Goal: Information Seeking & Learning: Learn about a topic

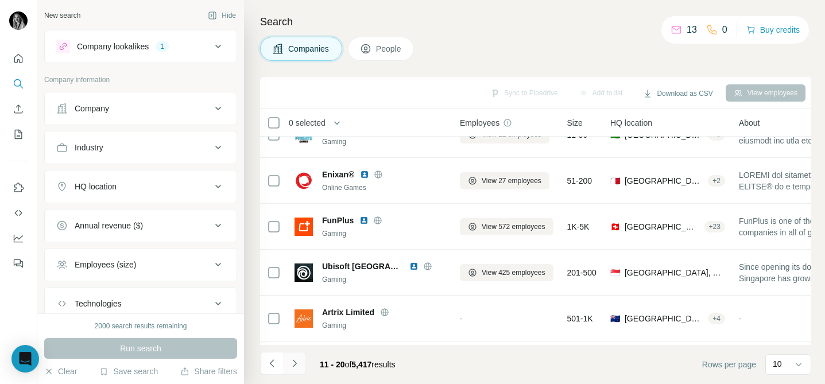
click at [297, 367] on icon "Navigate to next page" at bounding box center [294, 363] width 11 height 11
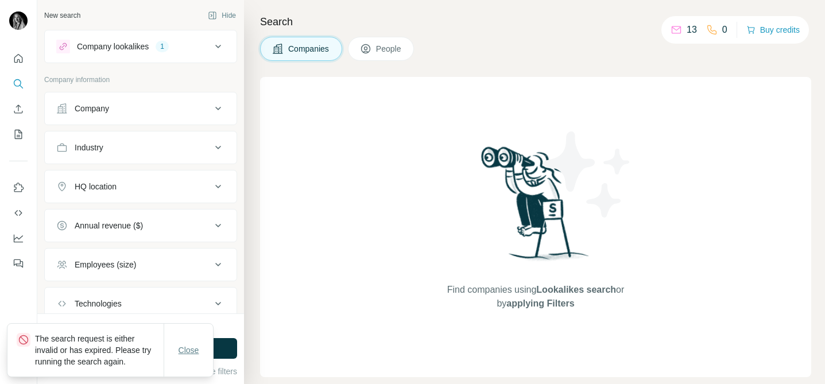
click at [188, 345] on span "Close" at bounding box center [188, 349] width 21 height 11
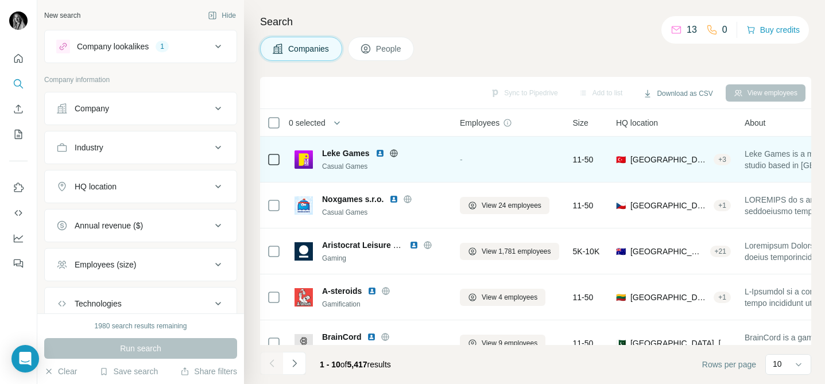
click at [380, 152] on img at bounding box center [379, 153] width 9 height 9
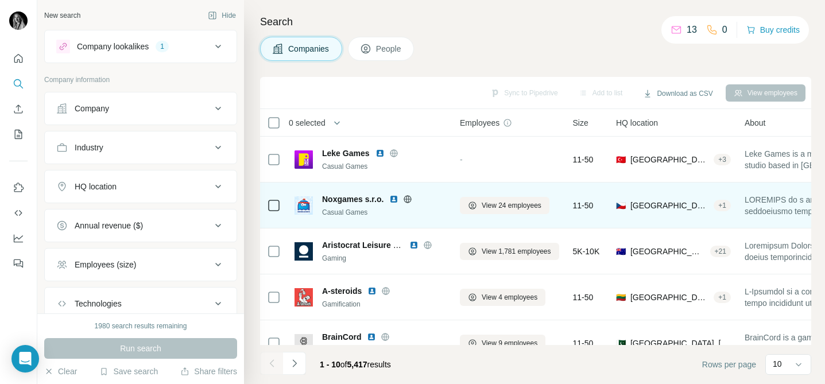
click at [396, 197] on img at bounding box center [393, 199] width 9 height 9
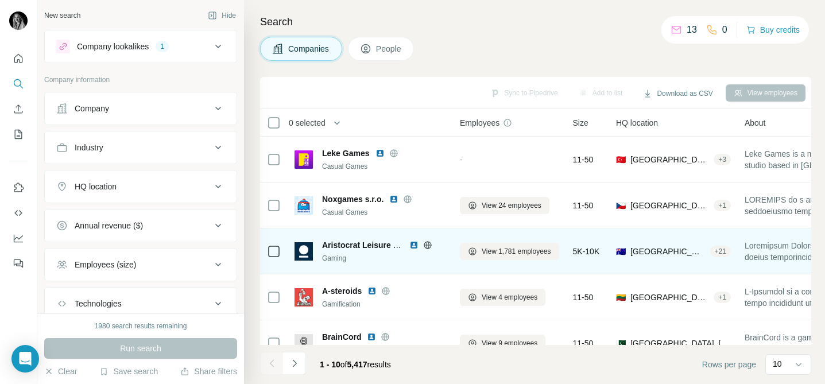
click at [415, 245] on img at bounding box center [413, 244] width 9 height 9
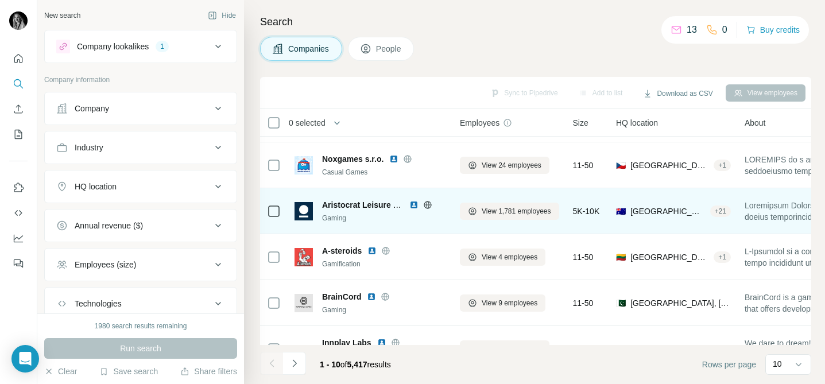
scroll to position [92, 0]
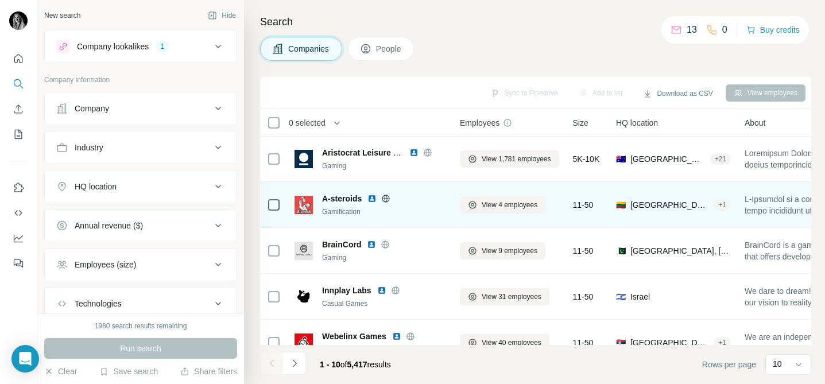
click at [387, 199] on icon at bounding box center [385, 198] width 3 height 7
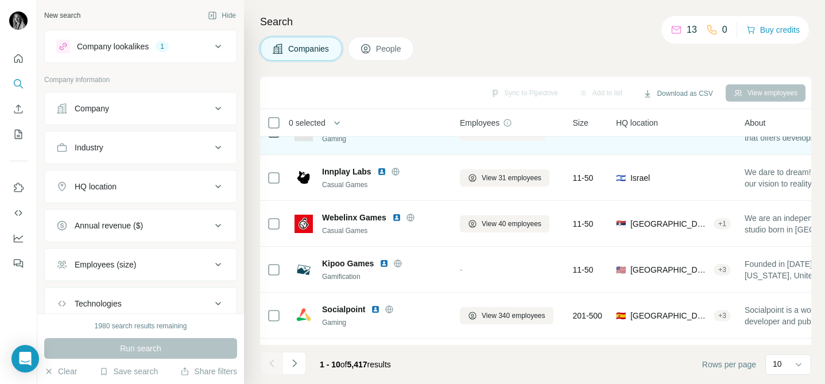
scroll to position [251, 0]
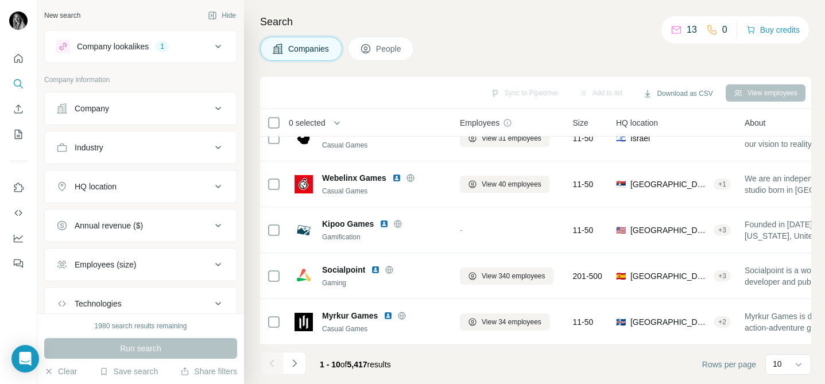
click at [291, 370] on button "Navigate to next page" at bounding box center [294, 363] width 23 height 23
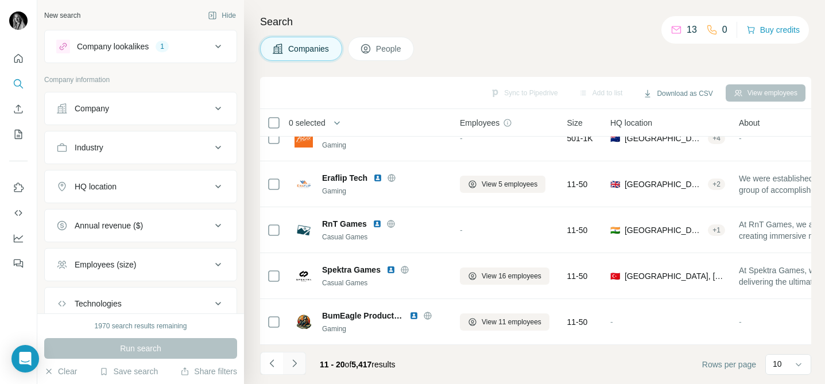
click at [296, 364] on icon "Navigate to next page" at bounding box center [294, 363] width 11 height 11
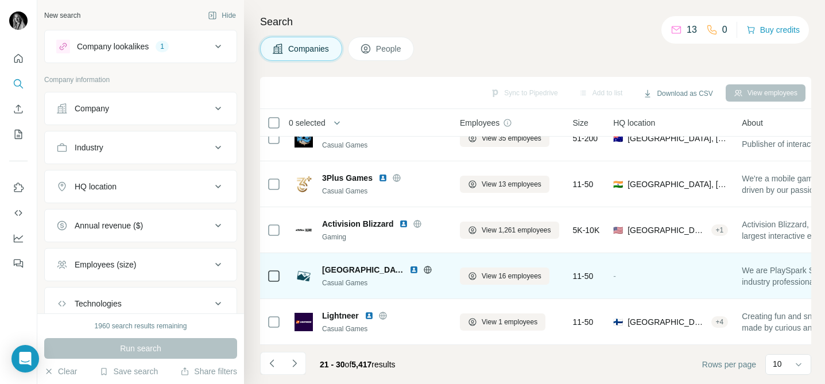
scroll to position [0, 0]
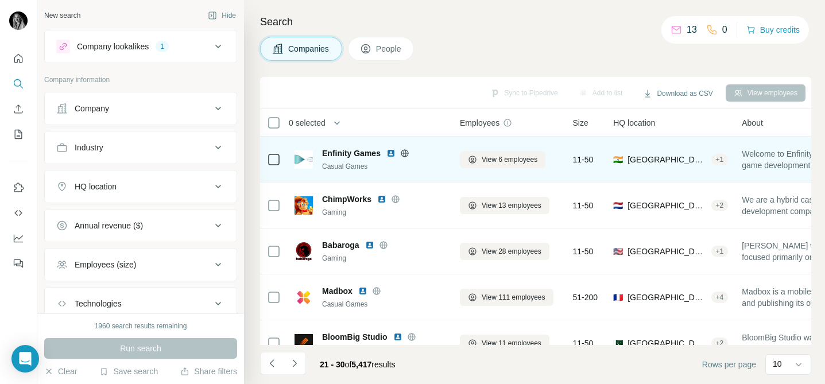
click at [405, 153] on icon at bounding box center [404, 153] width 9 height 9
click at [390, 155] on img at bounding box center [390, 153] width 9 height 9
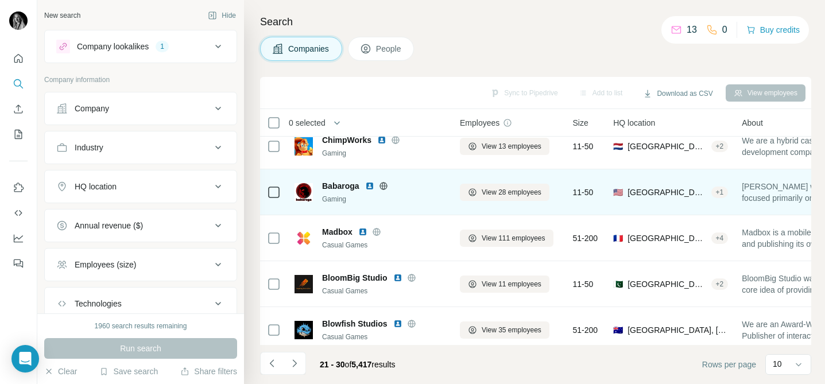
scroll to position [60, 0]
click at [385, 184] on icon at bounding box center [383, 185] width 9 height 9
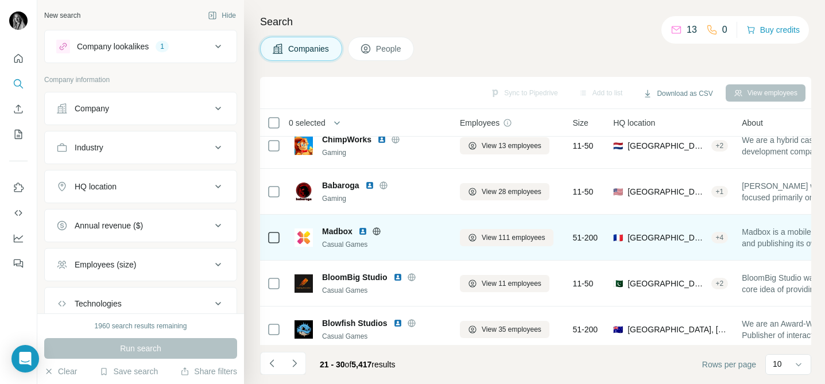
click at [375, 231] on icon at bounding box center [375, 231] width 7 height 1
click at [365, 231] on img at bounding box center [362, 231] width 9 height 9
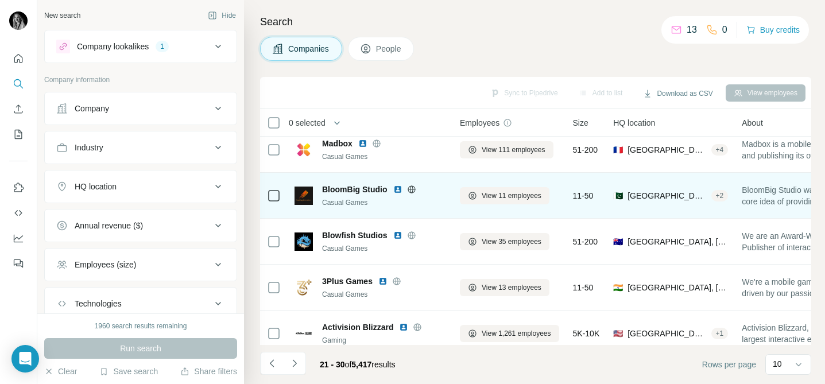
scroll to position [149, 0]
click at [414, 188] on icon at bounding box center [411, 188] width 9 height 9
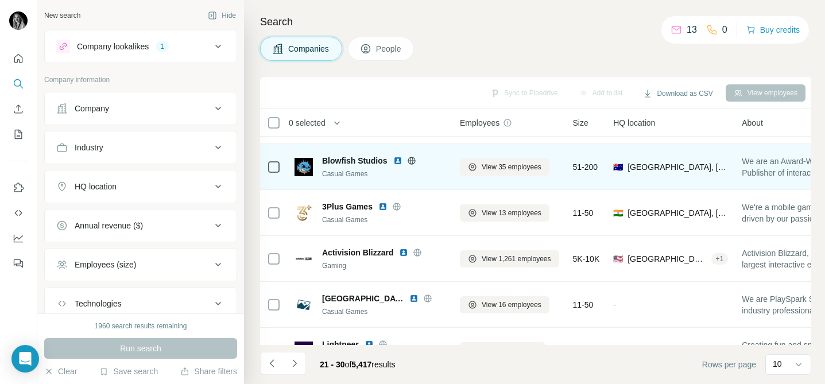
scroll to position [228, 0]
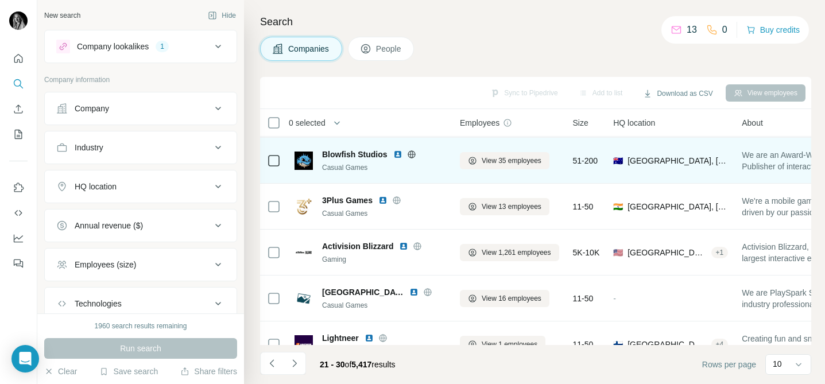
click at [413, 153] on icon at bounding box center [411, 154] width 9 height 9
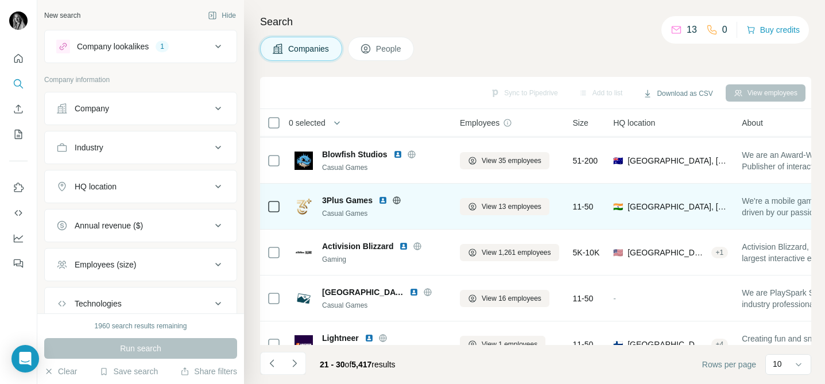
scroll to position [251, 0]
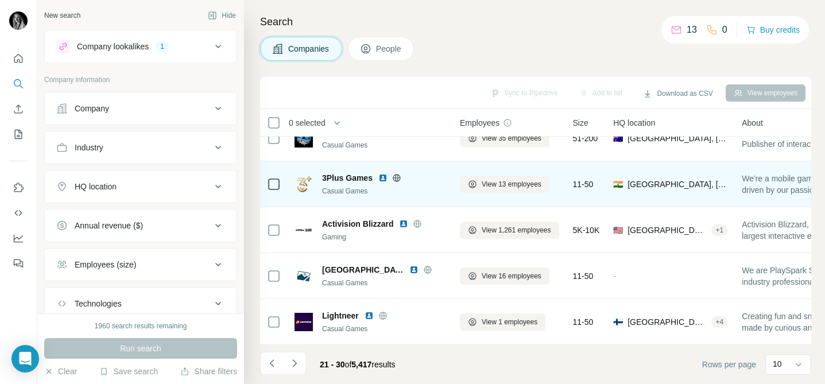
click at [398, 177] on icon at bounding box center [396, 177] width 9 height 9
click at [386, 177] on img at bounding box center [382, 177] width 9 height 9
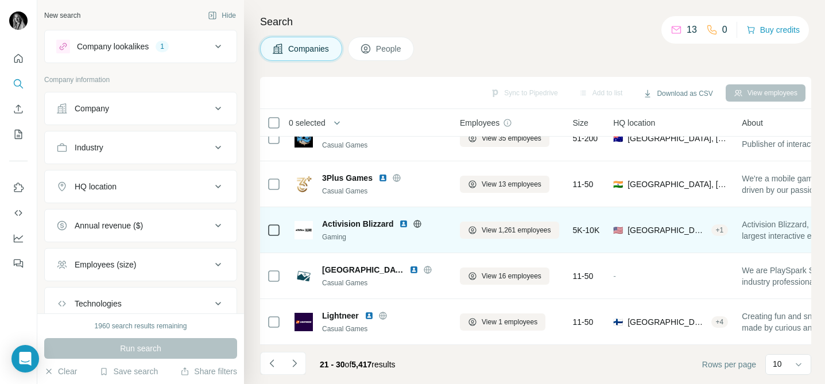
click at [418, 224] on icon at bounding box center [417, 223] width 9 height 9
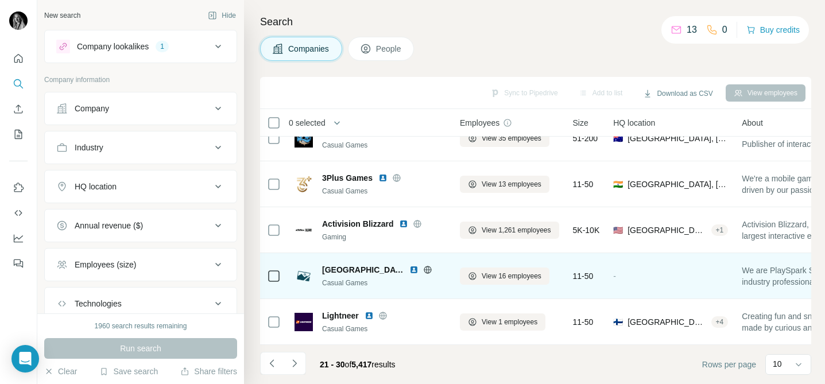
click at [423, 269] on icon at bounding box center [427, 269] width 9 height 9
click at [409, 267] on img at bounding box center [413, 269] width 9 height 9
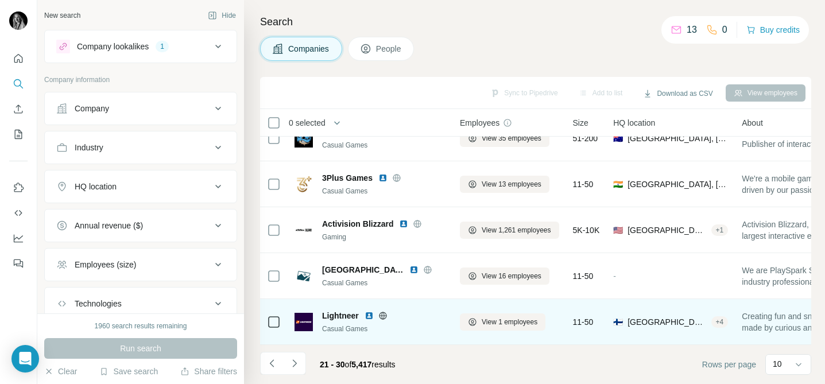
click at [384, 316] on icon at bounding box center [382, 315] width 9 height 9
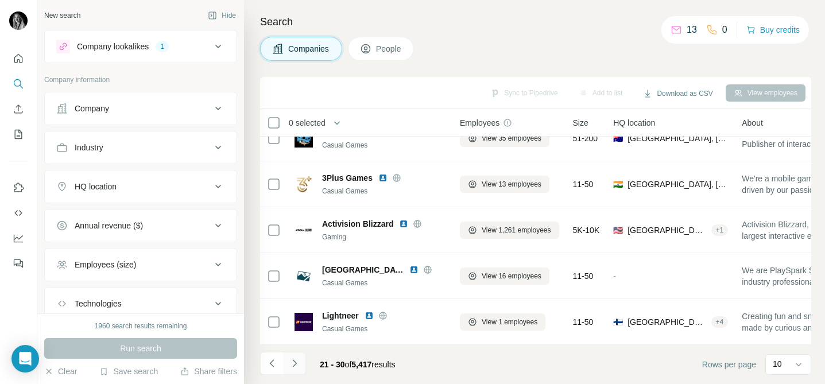
click at [296, 364] on icon "Navigate to next page" at bounding box center [294, 363] width 11 height 11
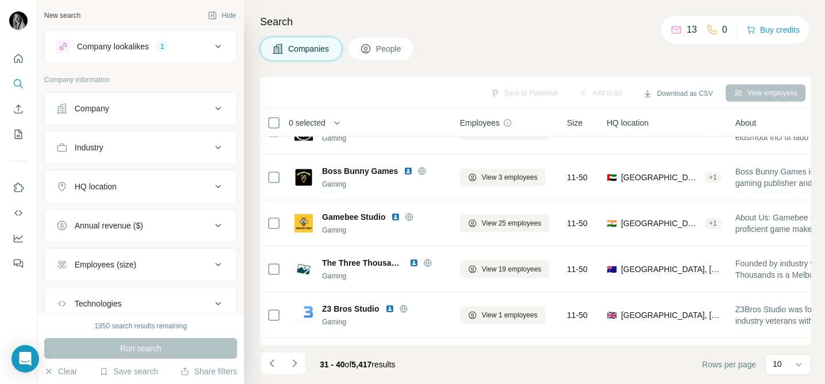
scroll to position [0, 0]
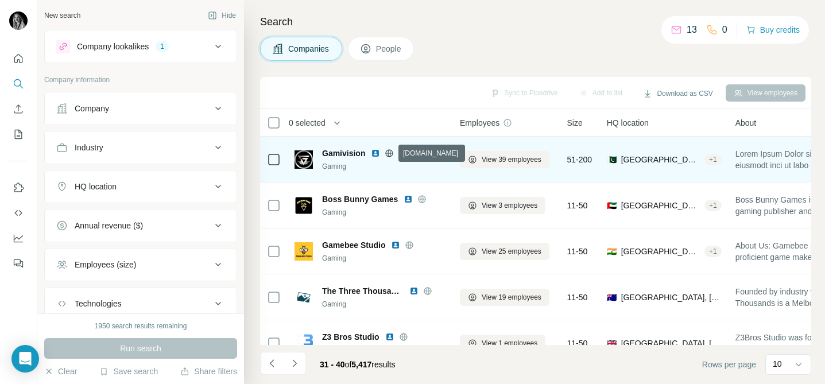
click at [390, 154] on icon at bounding box center [388, 153] width 9 height 9
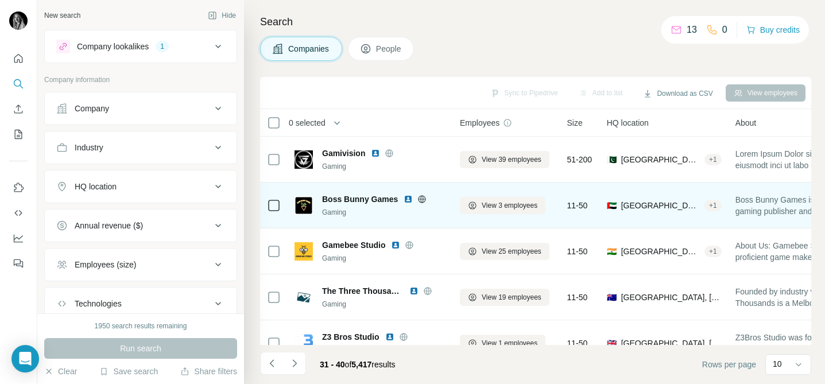
click at [422, 201] on icon at bounding box center [421, 199] width 9 height 9
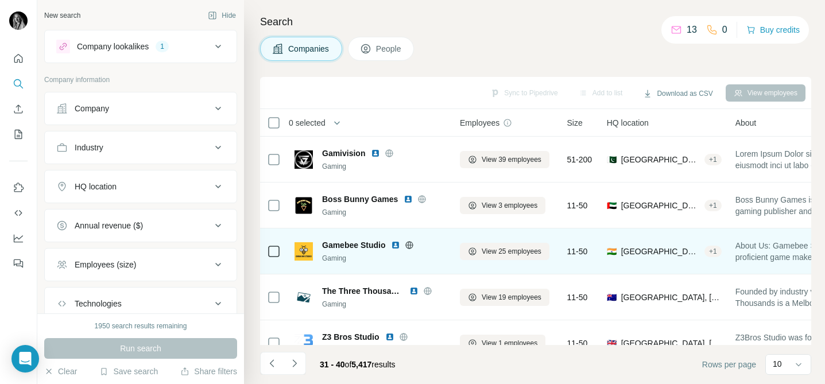
click at [411, 244] on icon at bounding box center [409, 244] width 7 height 1
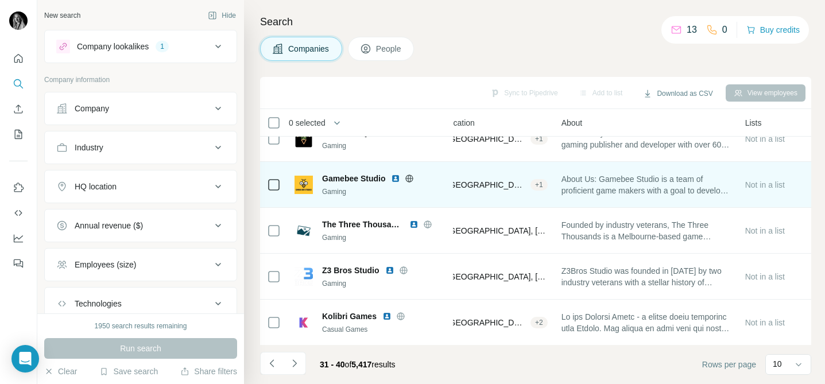
scroll to position [67, 188]
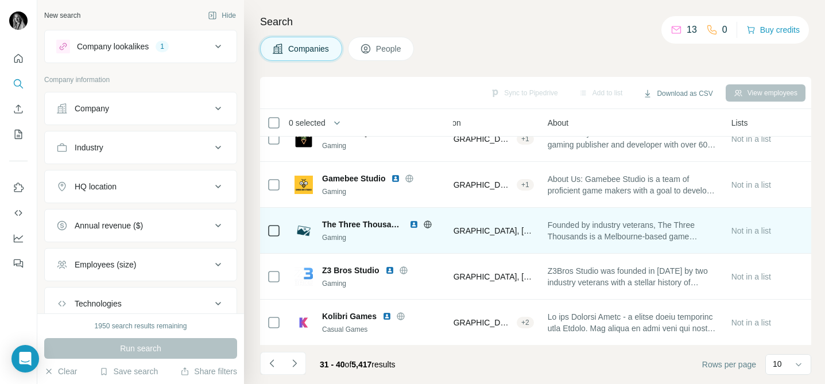
click at [427, 225] on icon at bounding box center [427, 224] width 9 height 9
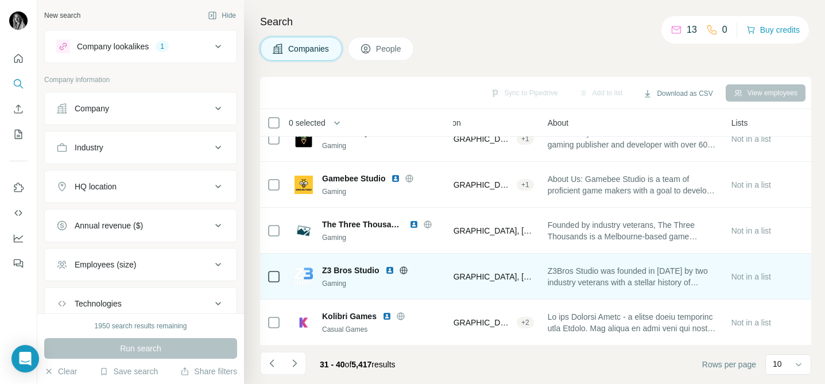
click at [404, 271] on icon at bounding box center [403, 270] width 9 height 9
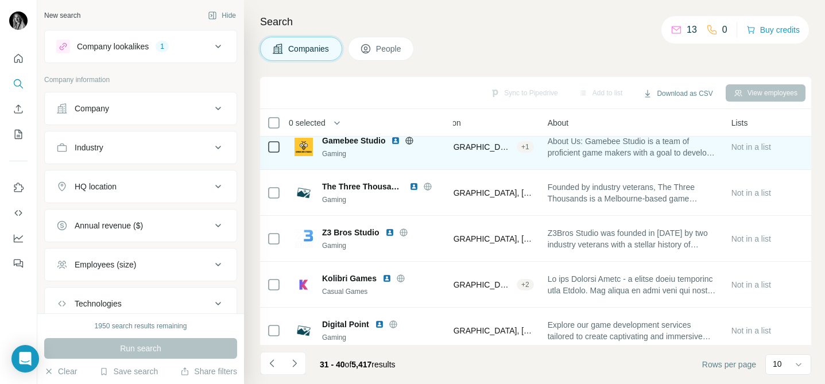
scroll to position [116, 188]
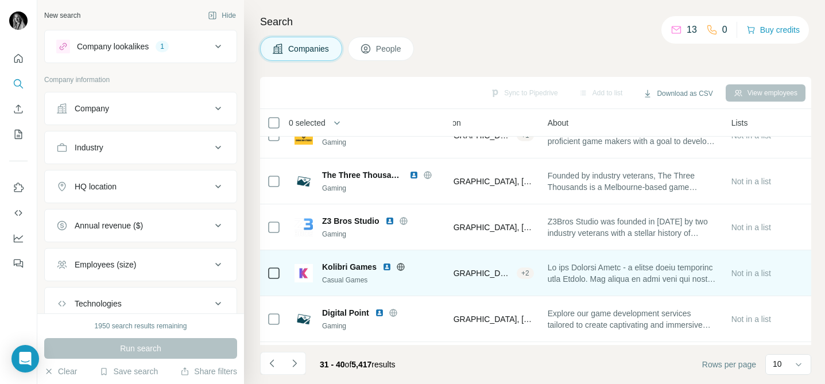
click at [399, 266] on icon at bounding box center [400, 266] width 7 height 1
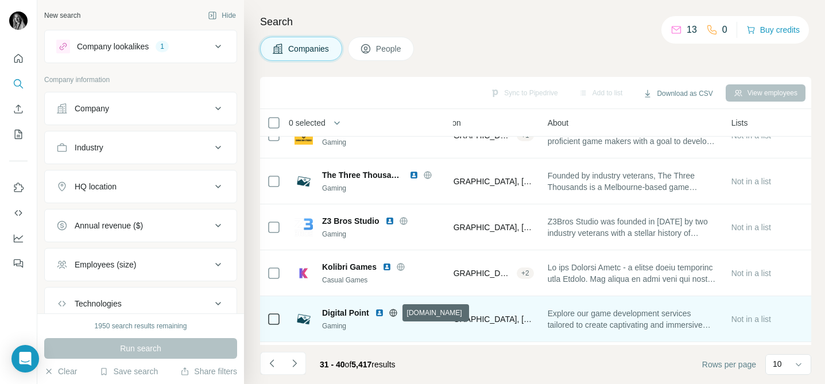
click at [393, 314] on icon at bounding box center [392, 312] width 3 height 7
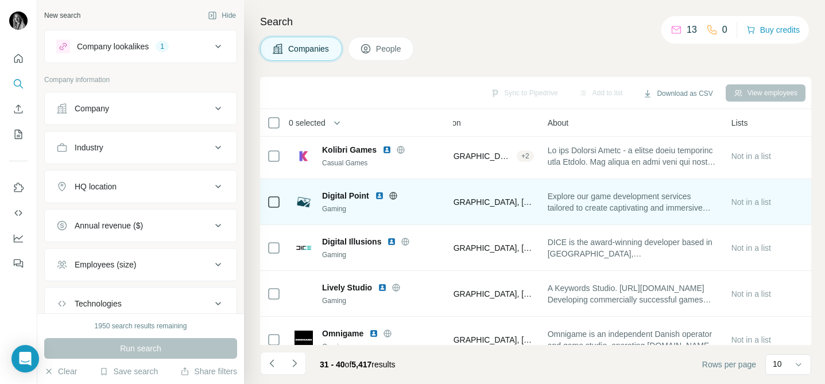
scroll to position [251, 188]
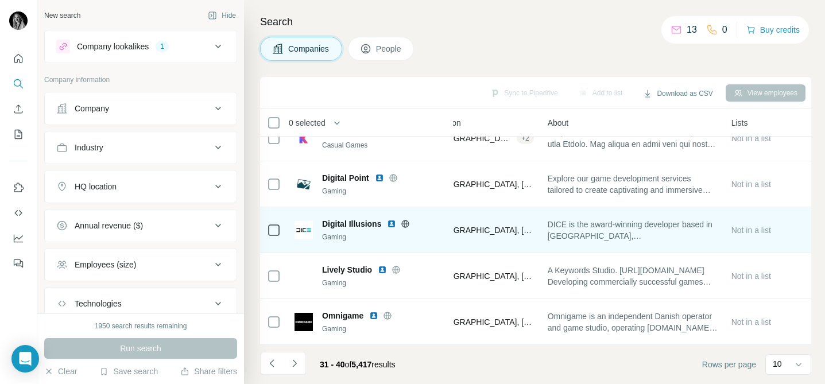
click at [406, 223] on icon at bounding box center [405, 223] width 7 height 1
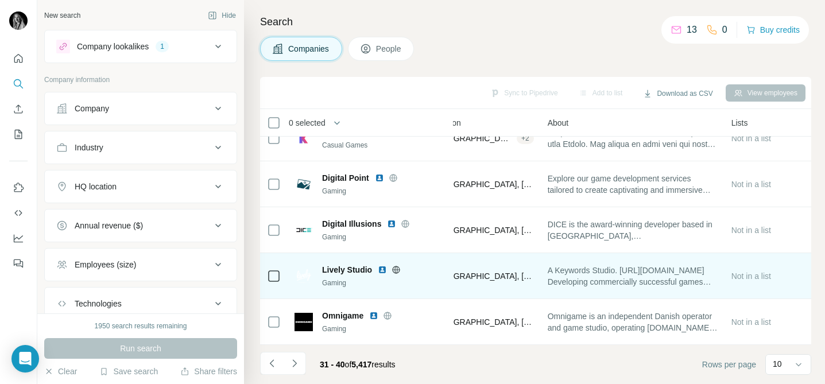
click at [398, 275] on div "Lively Studio" at bounding box center [384, 269] width 124 height 11
click at [396, 268] on icon at bounding box center [395, 269] width 9 height 9
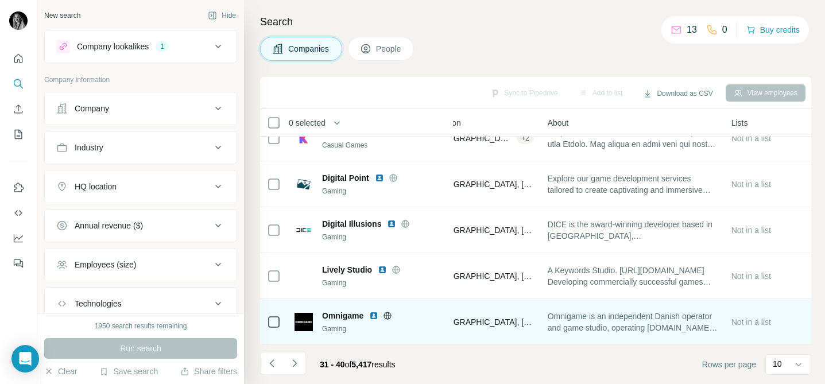
click at [391, 317] on icon at bounding box center [387, 315] width 9 height 9
click at [375, 316] on img at bounding box center [373, 315] width 9 height 9
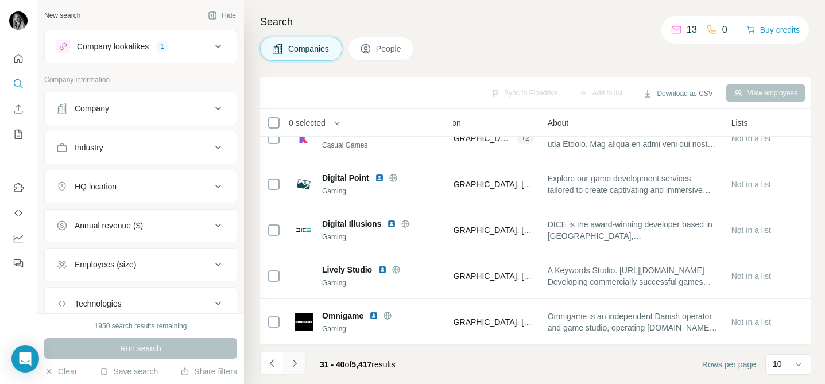
click at [297, 363] on icon "Navigate to next page" at bounding box center [294, 363] width 11 height 11
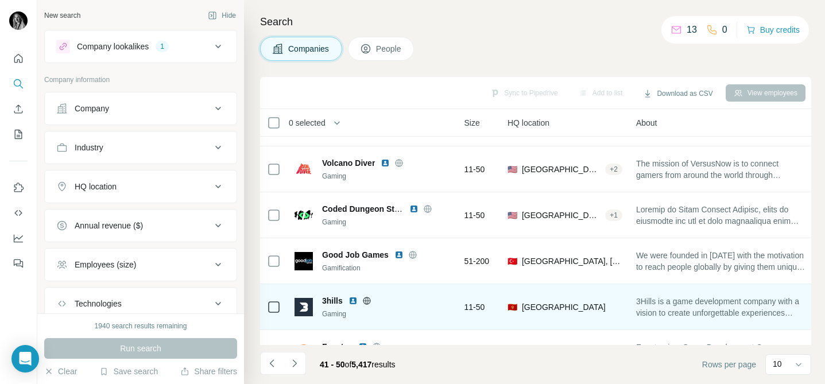
scroll to position [0, 103]
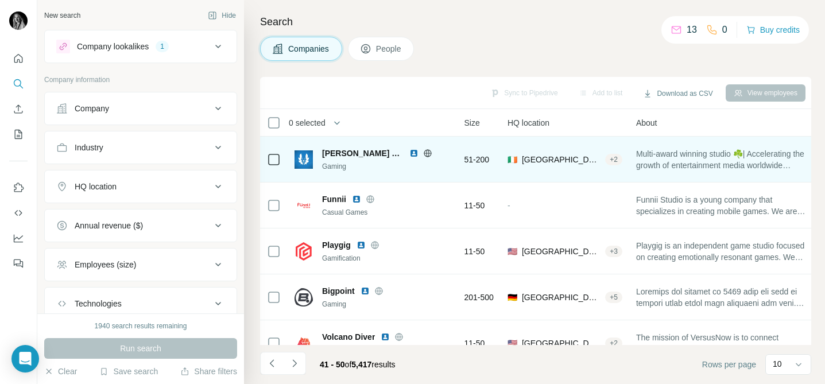
click at [423, 154] on icon at bounding box center [427, 153] width 9 height 9
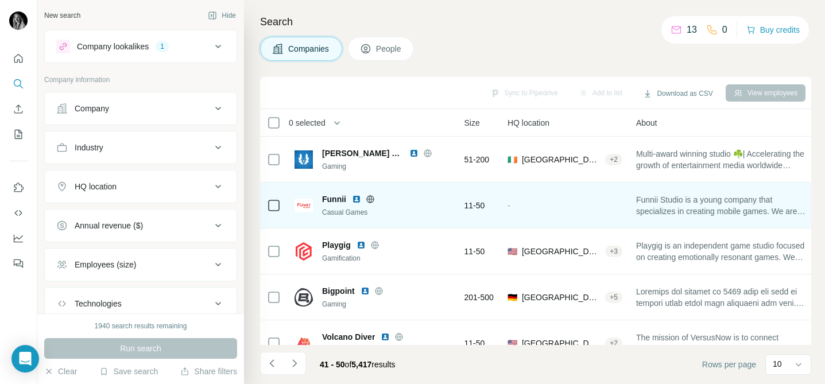
click at [370, 199] on icon at bounding box center [369, 198] width 3 height 7
click at [370, 201] on icon at bounding box center [369, 198] width 3 height 7
click at [358, 200] on img at bounding box center [356, 199] width 9 height 9
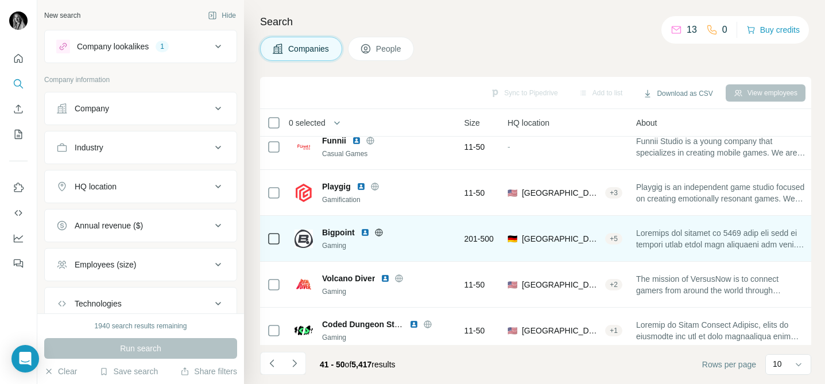
scroll to position [60, 103]
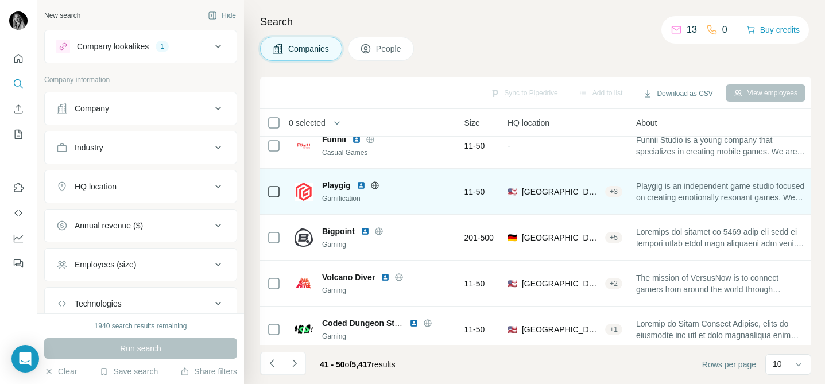
click at [376, 184] on icon at bounding box center [374, 185] width 9 height 9
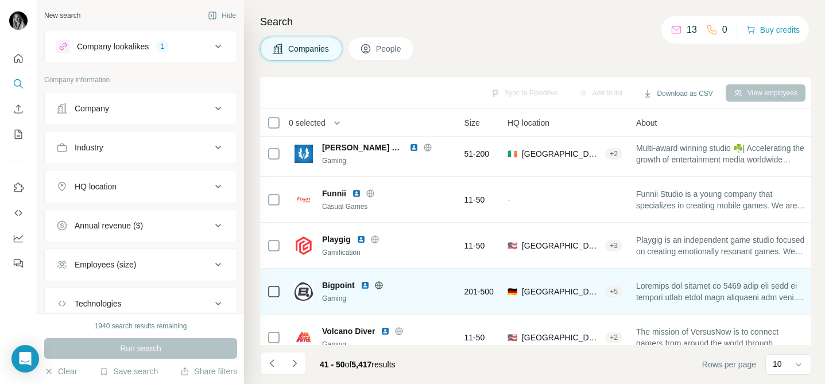
scroll to position [6, 103]
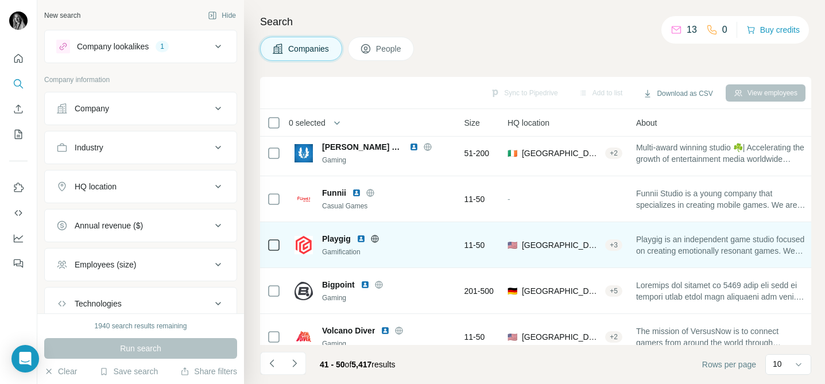
click at [363, 236] on img at bounding box center [360, 238] width 9 height 9
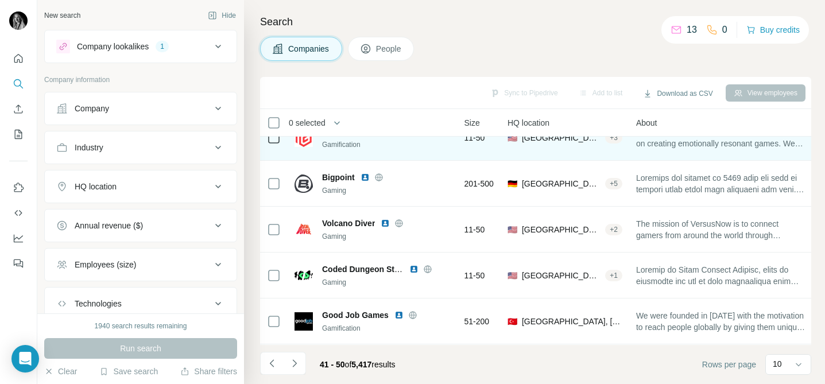
scroll to position [115, 103]
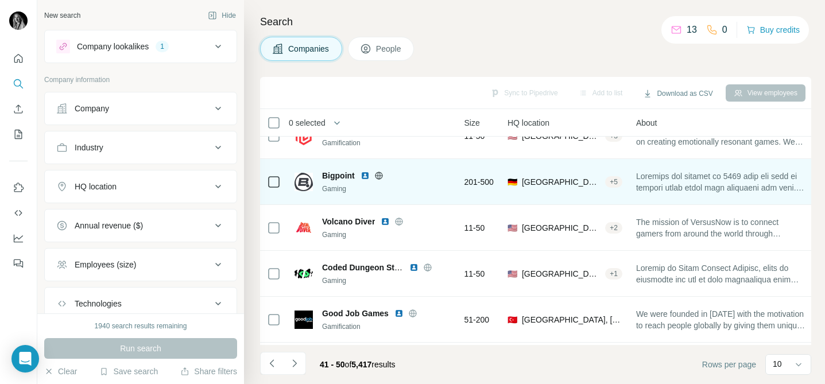
click at [379, 176] on icon at bounding box center [378, 175] width 9 height 9
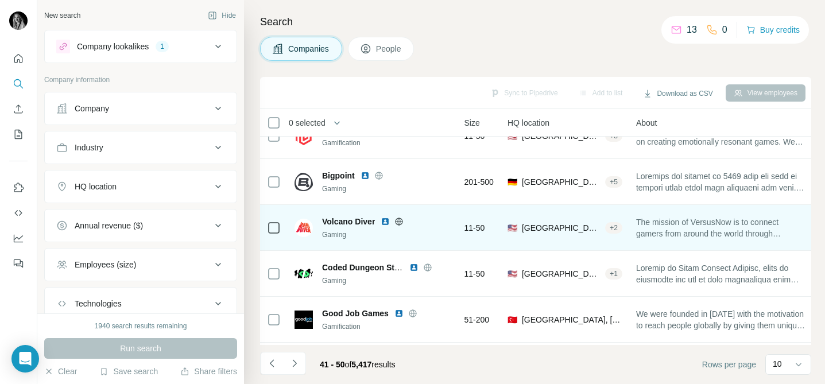
click at [399, 222] on icon at bounding box center [398, 221] width 9 height 9
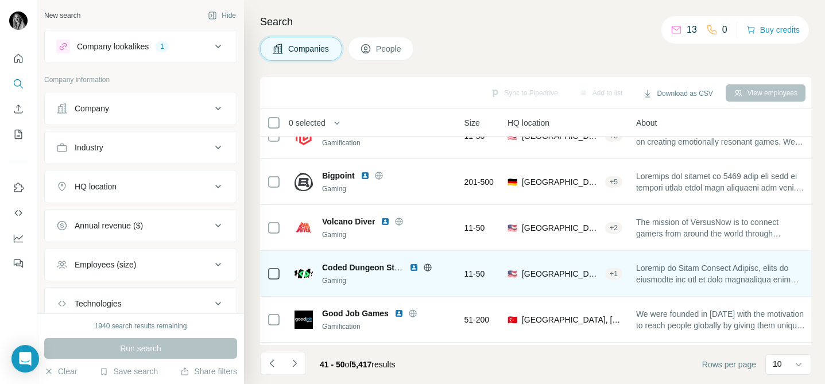
click at [426, 267] on icon at bounding box center [427, 266] width 3 height 7
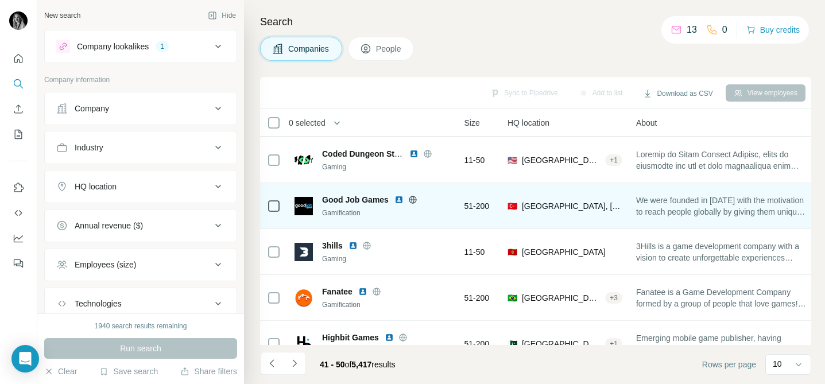
scroll to position [231, 103]
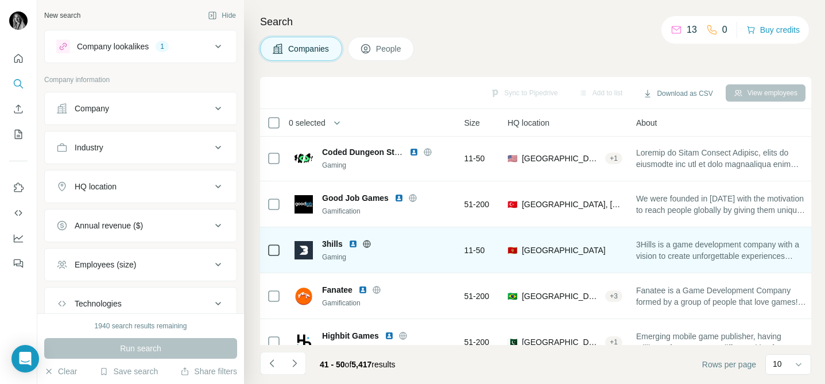
click at [368, 243] on icon at bounding box center [366, 243] width 9 height 9
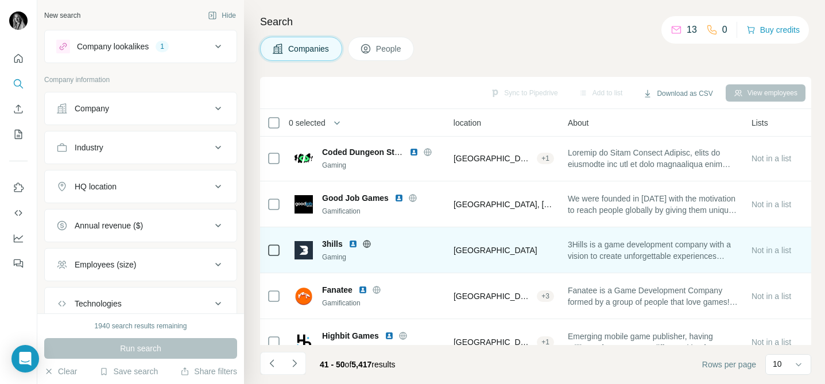
scroll to position [231, 176]
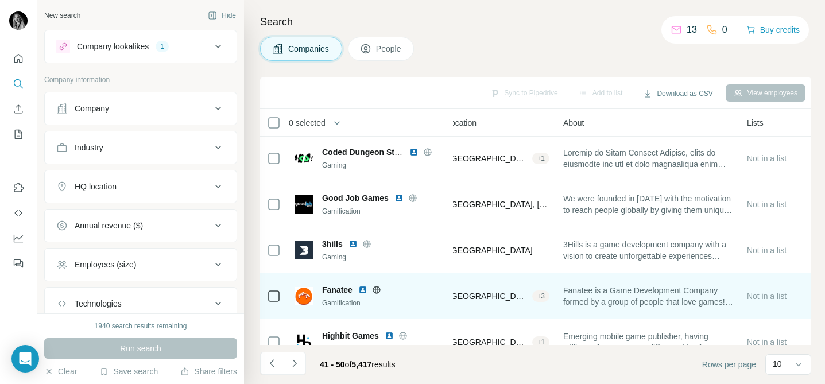
click at [378, 288] on icon at bounding box center [376, 289] width 3 height 7
click at [367, 290] on img at bounding box center [362, 289] width 9 height 9
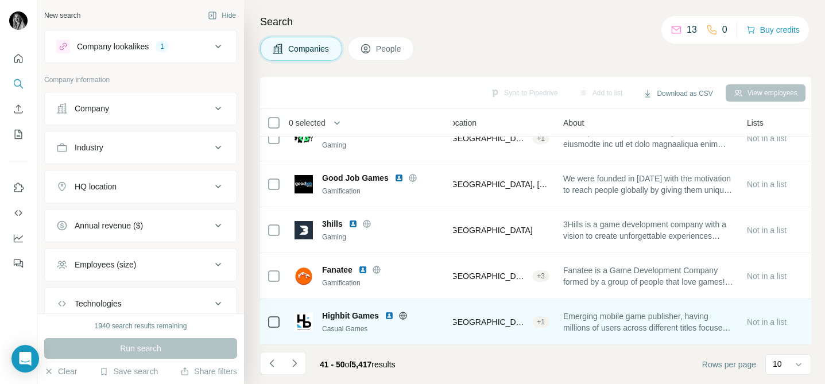
click at [405, 316] on icon at bounding box center [402, 315] width 9 height 9
click at [390, 316] on img at bounding box center [388, 315] width 9 height 9
